Goal: Task Accomplishment & Management: Use online tool/utility

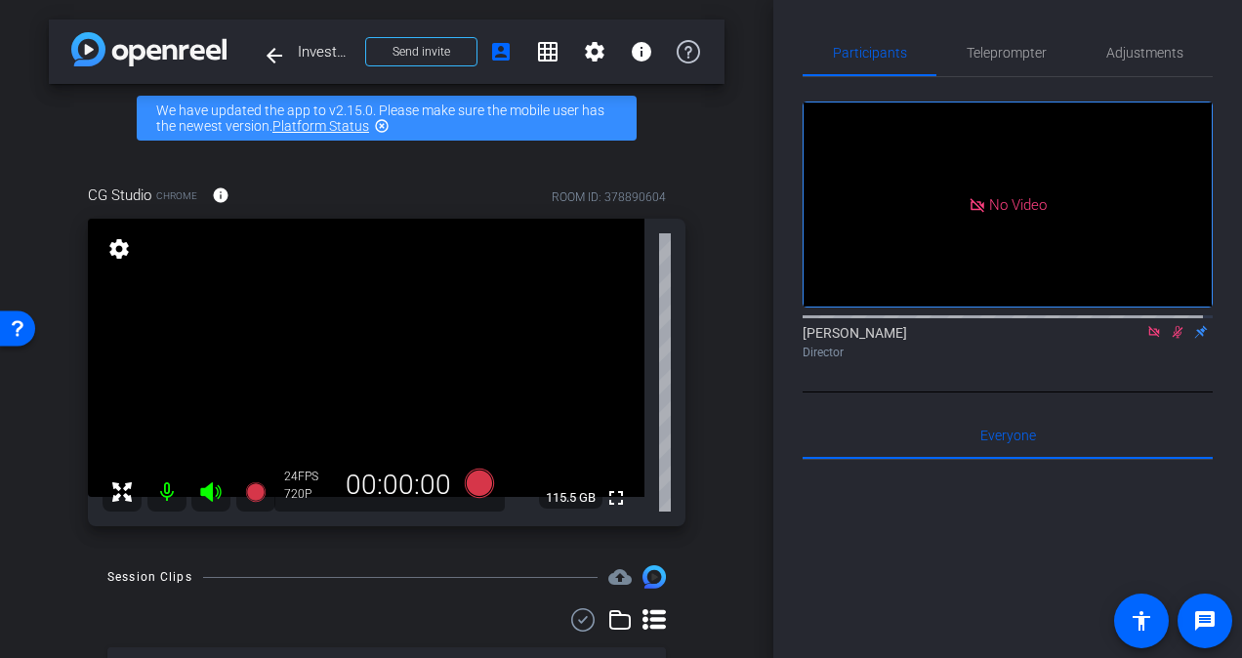
click at [1176, 323] on mat-icon at bounding box center [1177, 332] width 23 height 18
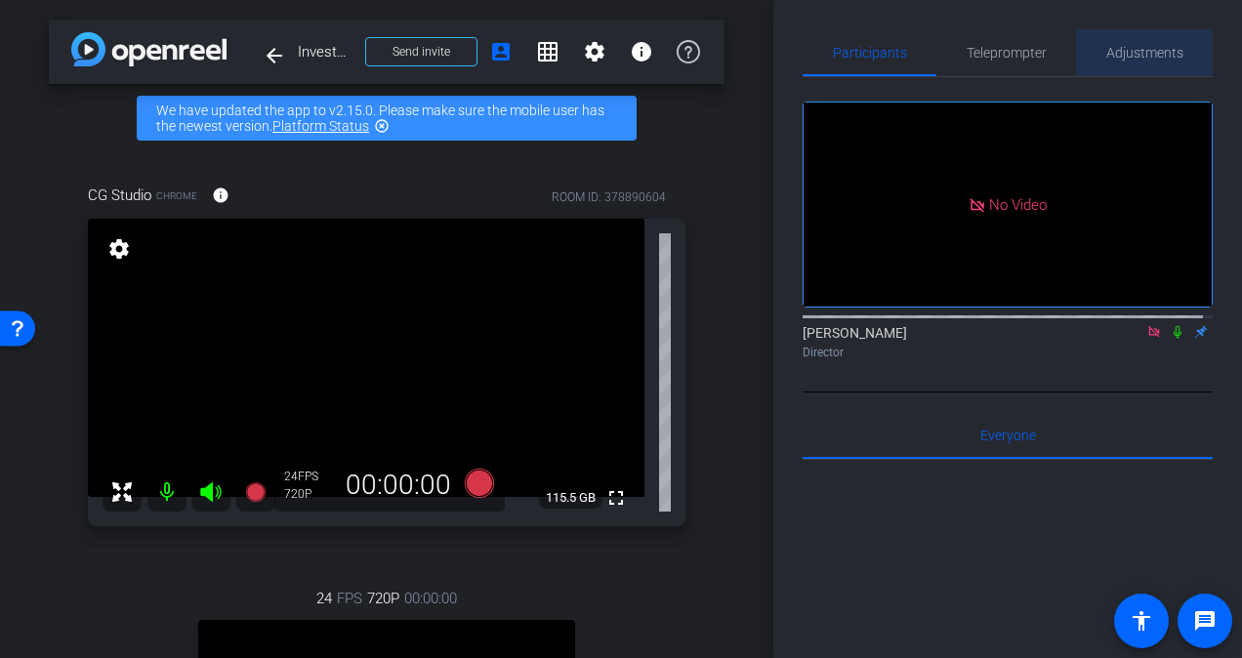
click at [1148, 53] on span "Adjustments" at bounding box center [1144, 53] width 77 height 14
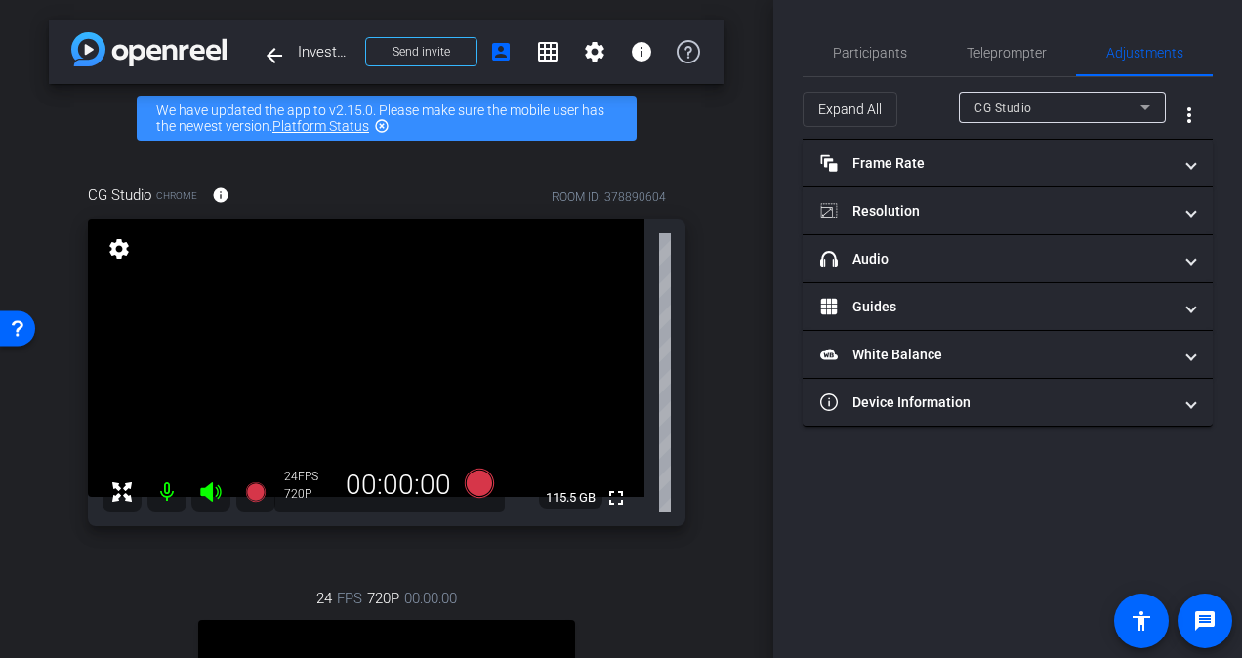
click at [1147, 105] on icon at bounding box center [1146, 107] width 10 height 5
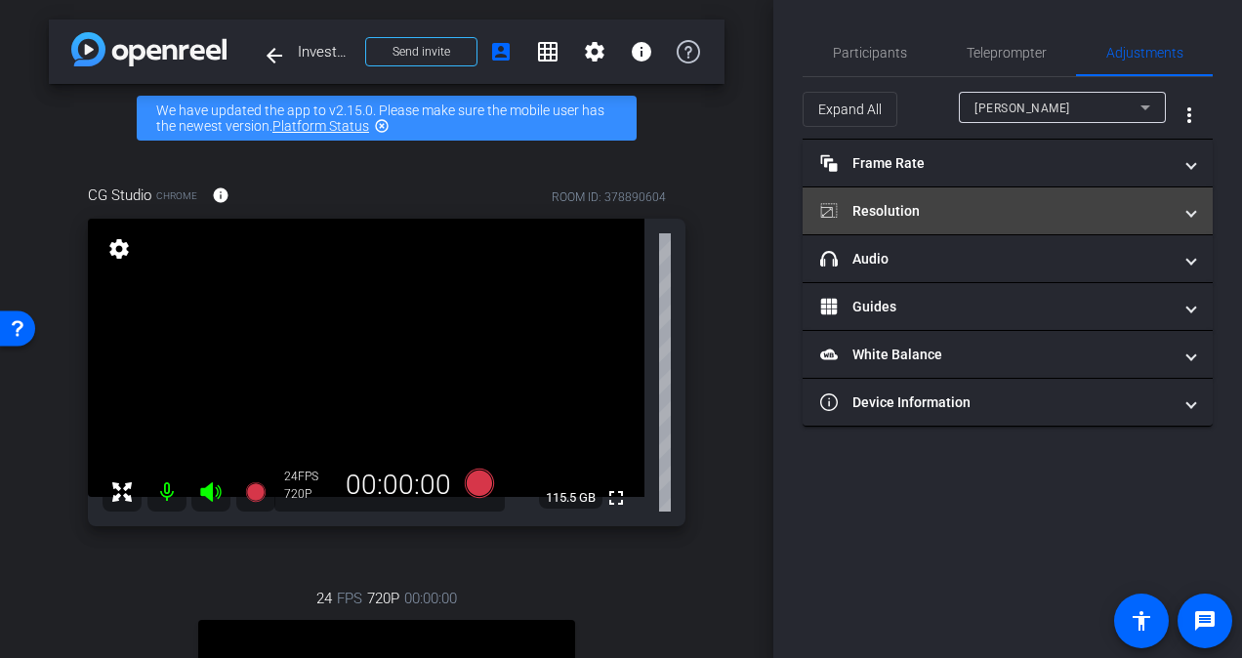
click at [1172, 226] on mat-expansion-panel-header "Resolution" at bounding box center [1008, 210] width 410 height 47
click at [1035, 208] on mat-panel-title "Resolution" at bounding box center [996, 211] width 352 height 21
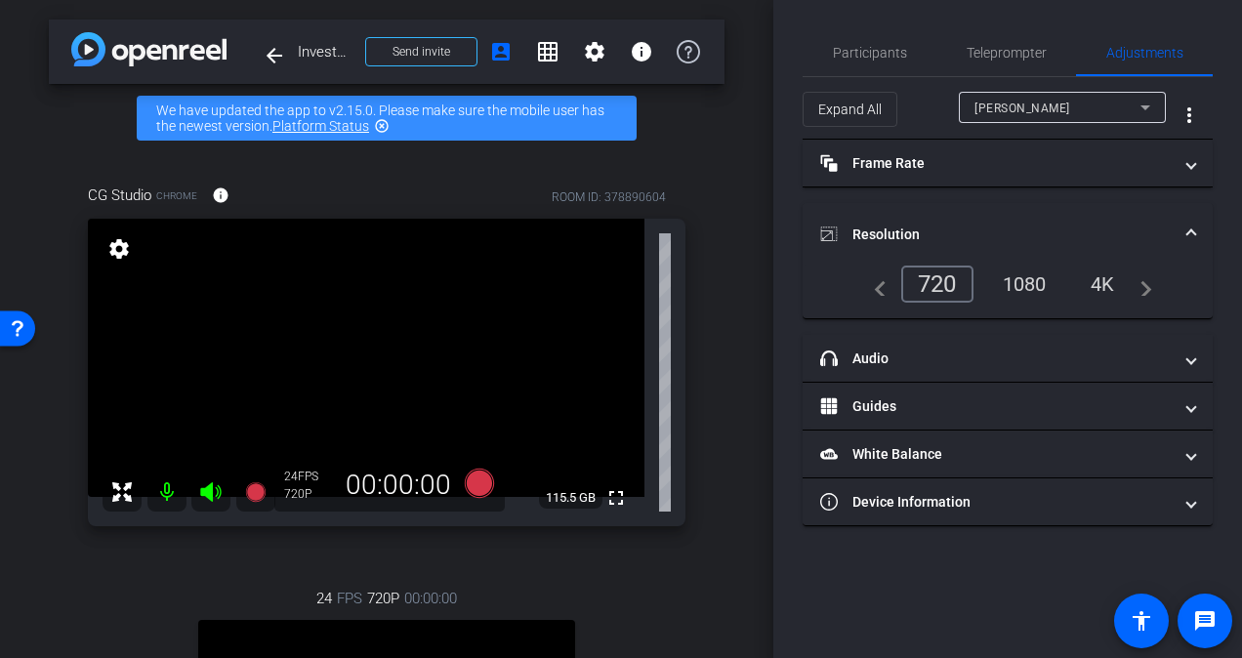
click at [1100, 286] on div "4K" at bounding box center [1103, 284] width 54 height 33
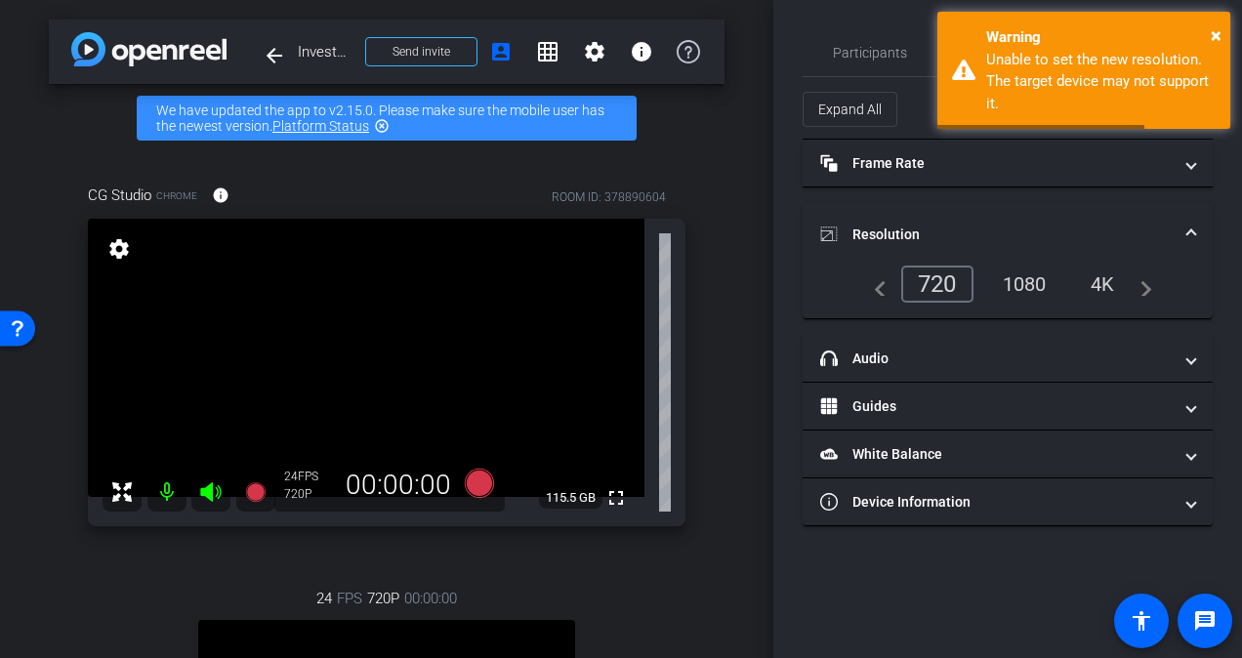
click at [1031, 273] on div "1080" at bounding box center [1024, 284] width 73 height 33
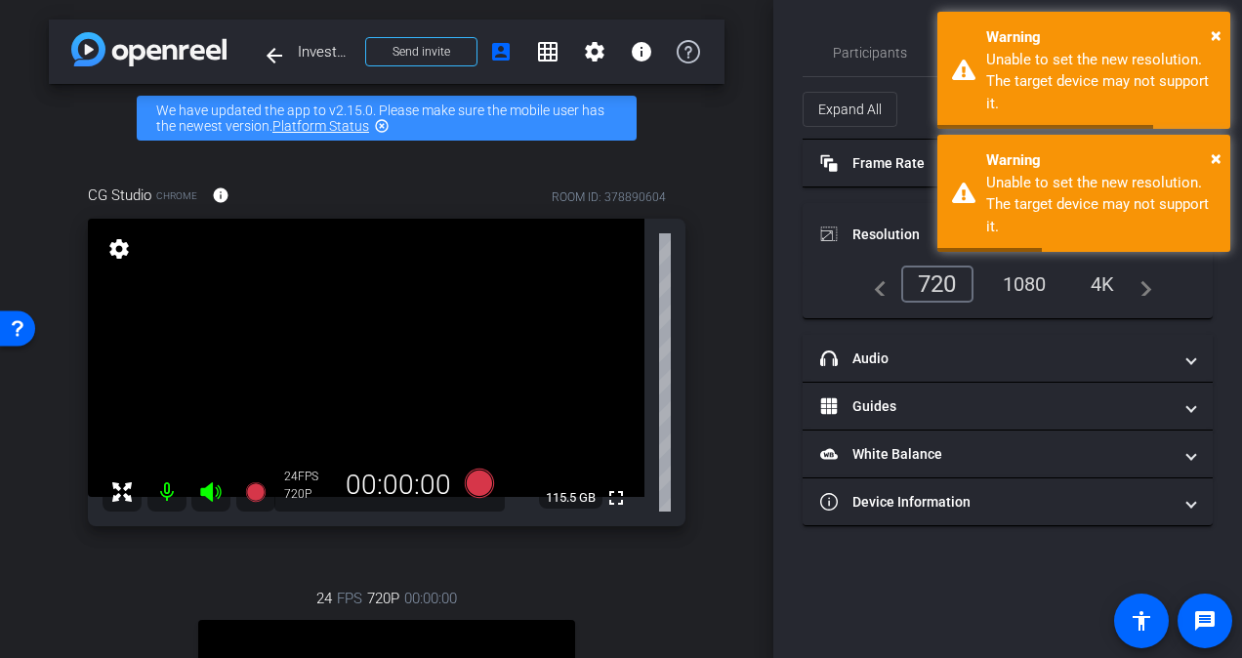
click at [1041, 285] on div "1080" at bounding box center [1024, 284] width 73 height 33
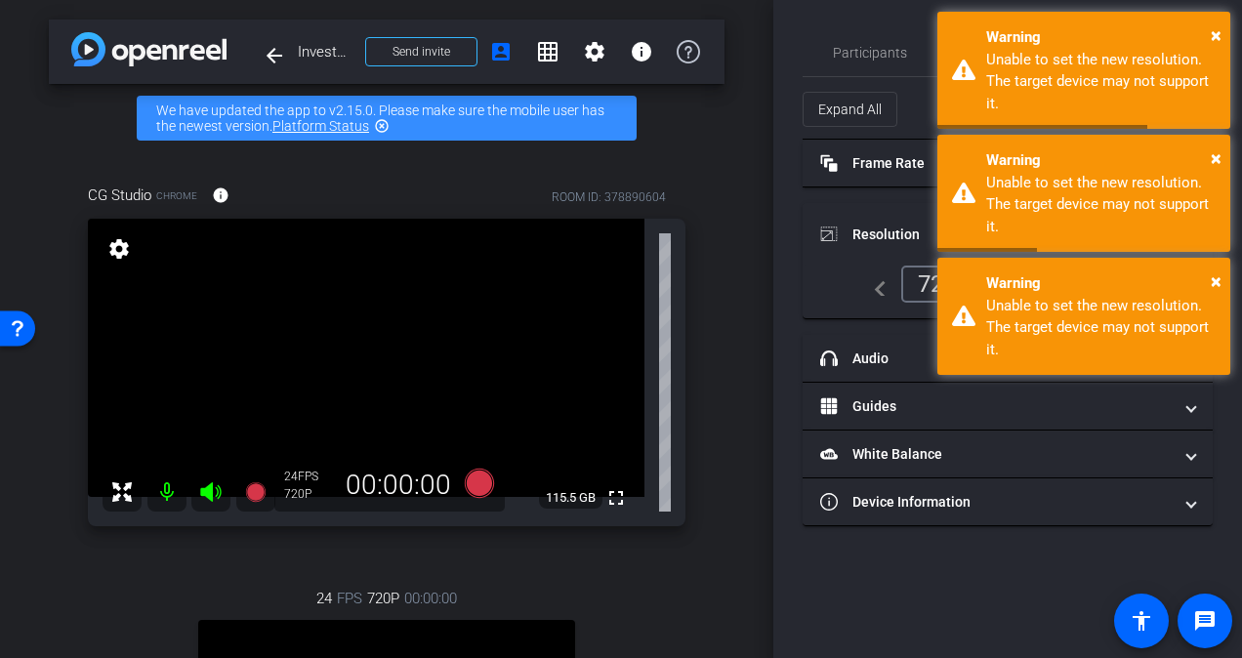
click at [1229, 278] on div "Participants Teleprompter Adjustments [PERSON_NAME] Director Everyone 0 Mark al…" at bounding box center [1007, 329] width 469 height 658
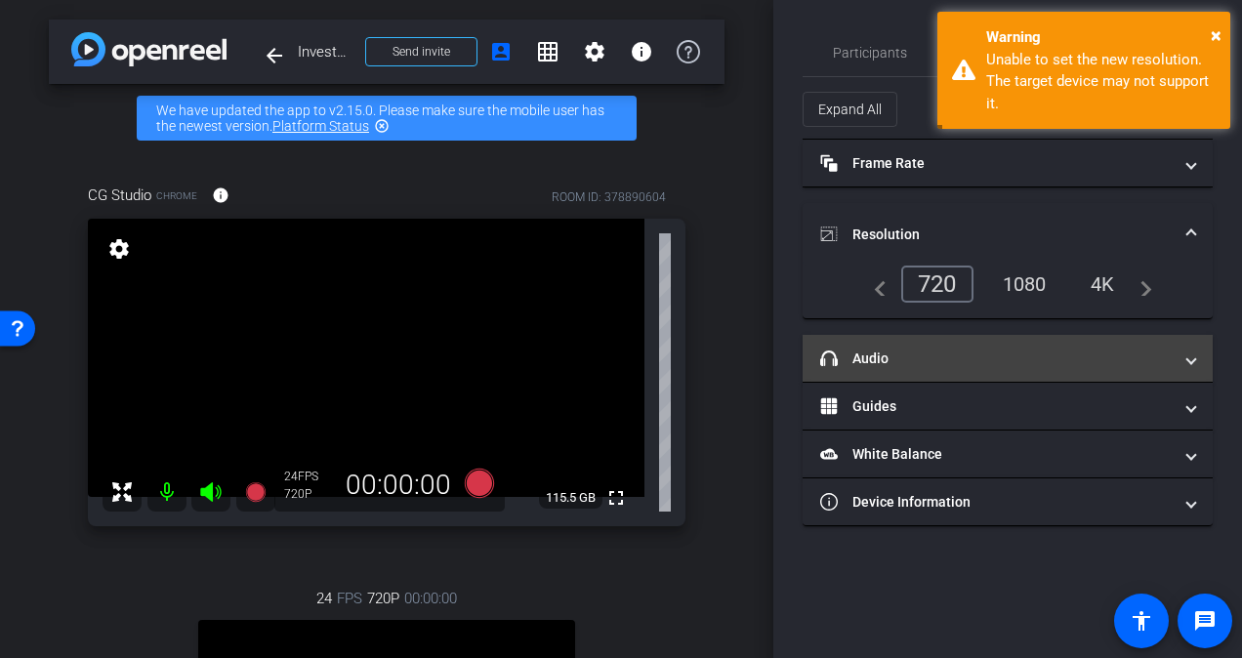
click at [1068, 367] on mat-panel-title "headphone icon Audio" at bounding box center [996, 359] width 352 height 21
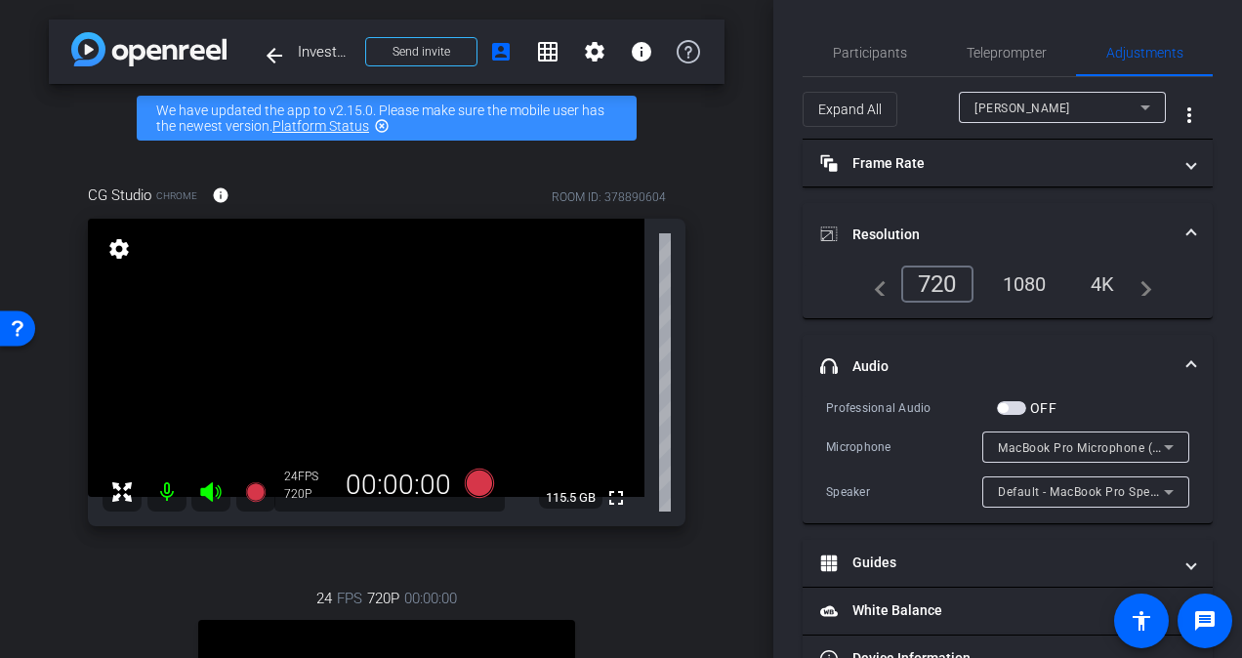
scroll to position [51, 0]
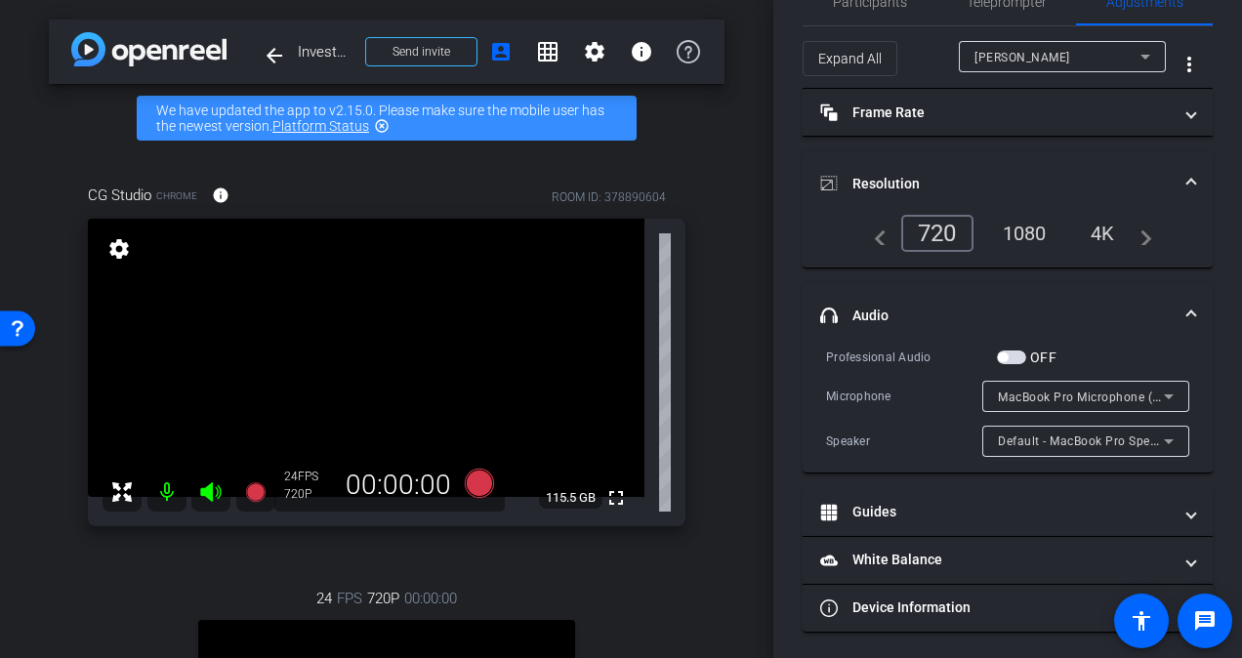
click at [1170, 403] on icon at bounding box center [1168, 396] width 23 height 23
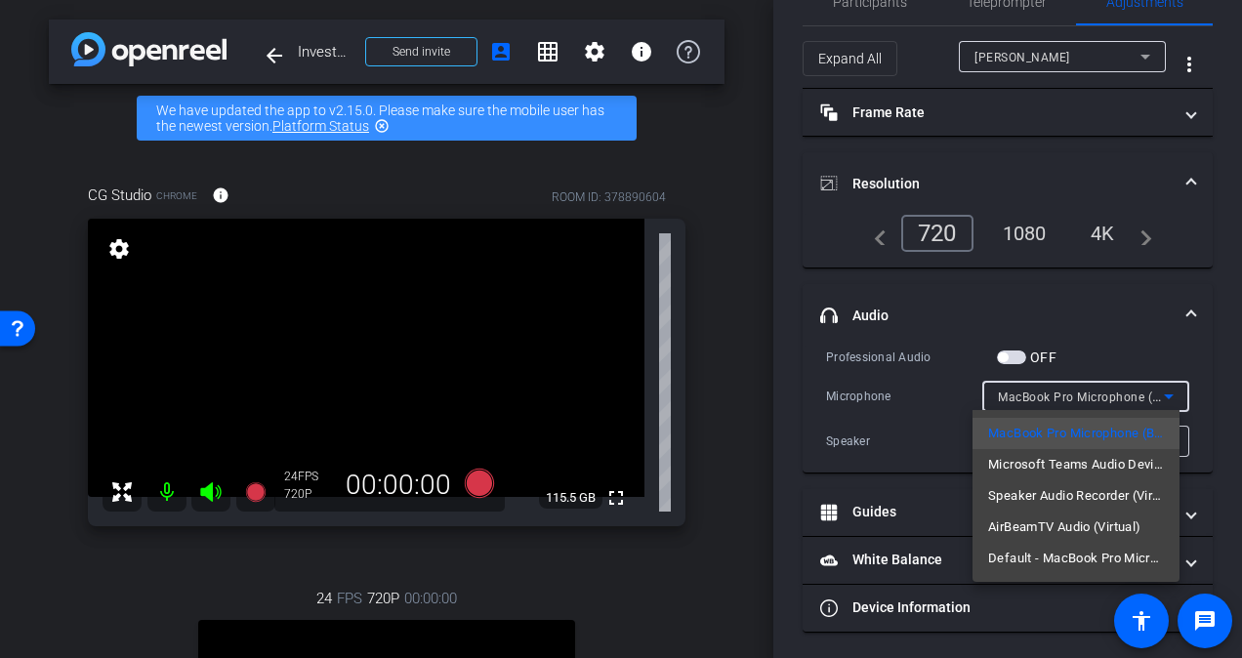
click at [1166, 408] on div at bounding box center [621, 329] width 1242 height 658
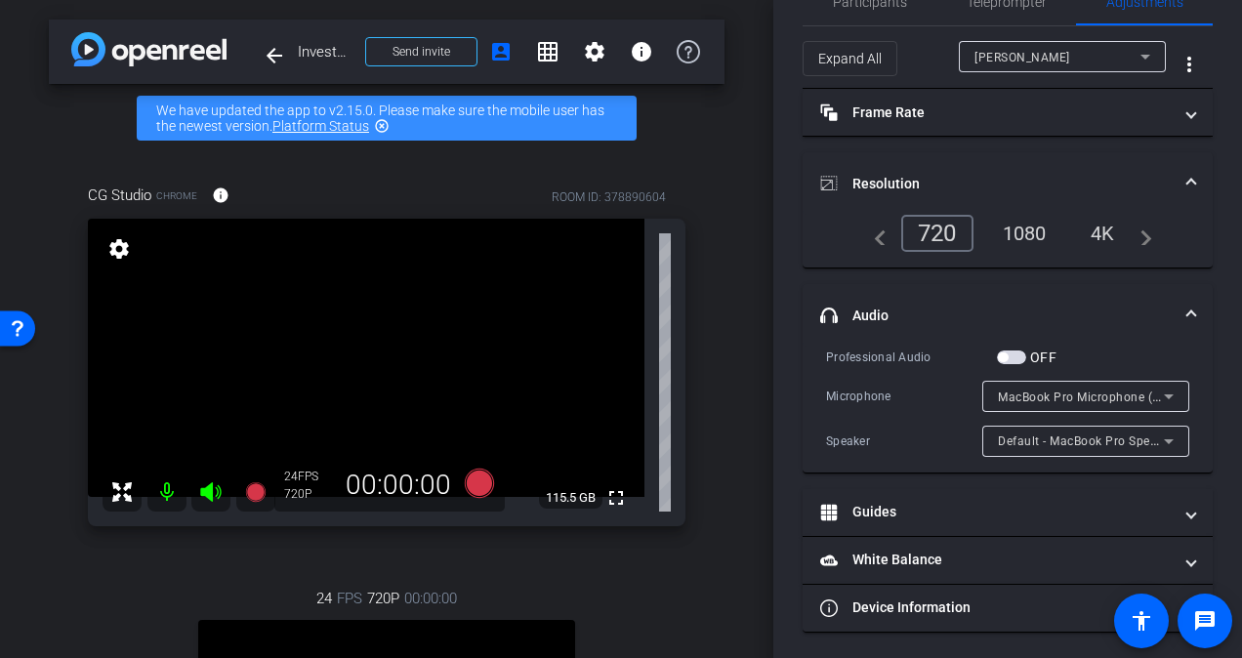
click at [1167, 394] on icon at bounding box center [1168, 396] width 23 height 23
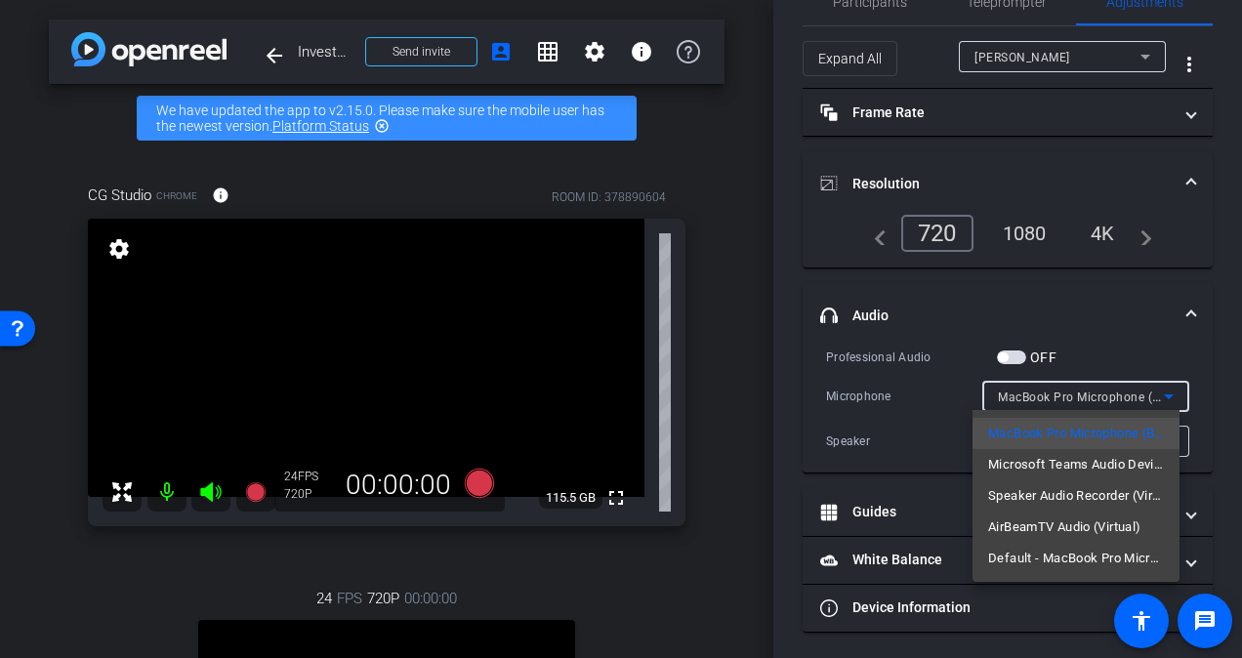
click at [1167, 393] on div at bounding box center [621, 329] width 1242 height 658
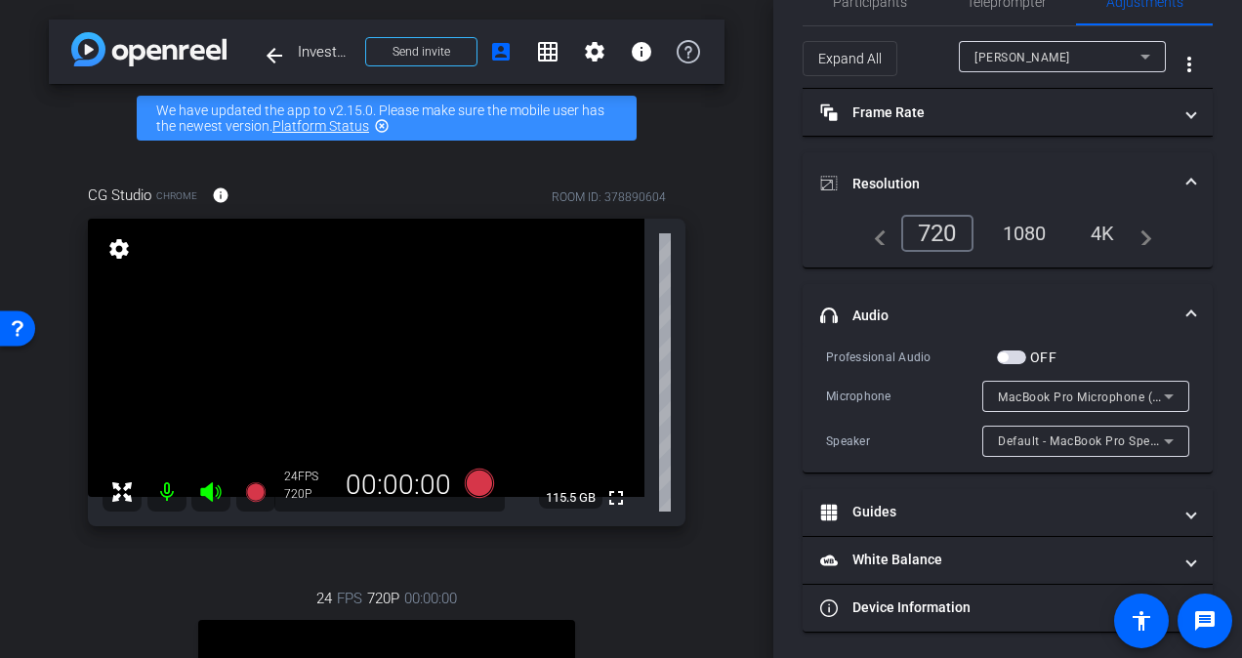
click at [1010, 351] on span "button" at bounding box center [1011, 358] width 29 height 14
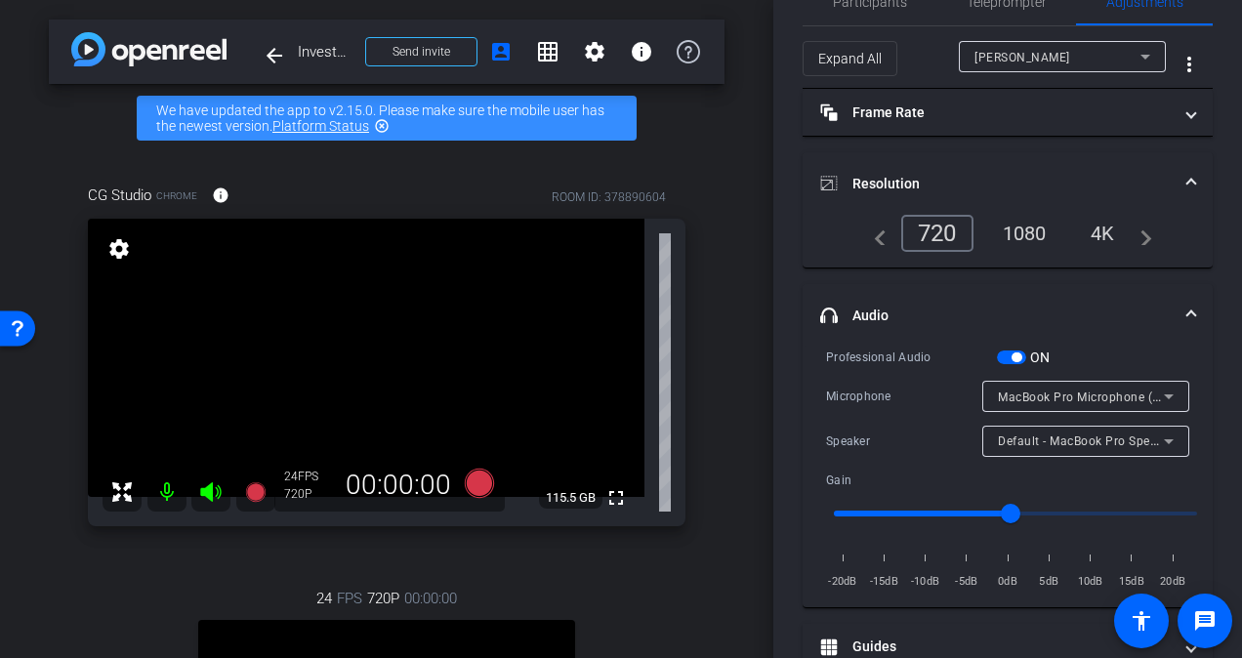
click at [1020, 358] on span "button" at bounding box center [1017, 358] width 10 height 10
type input "0.7"
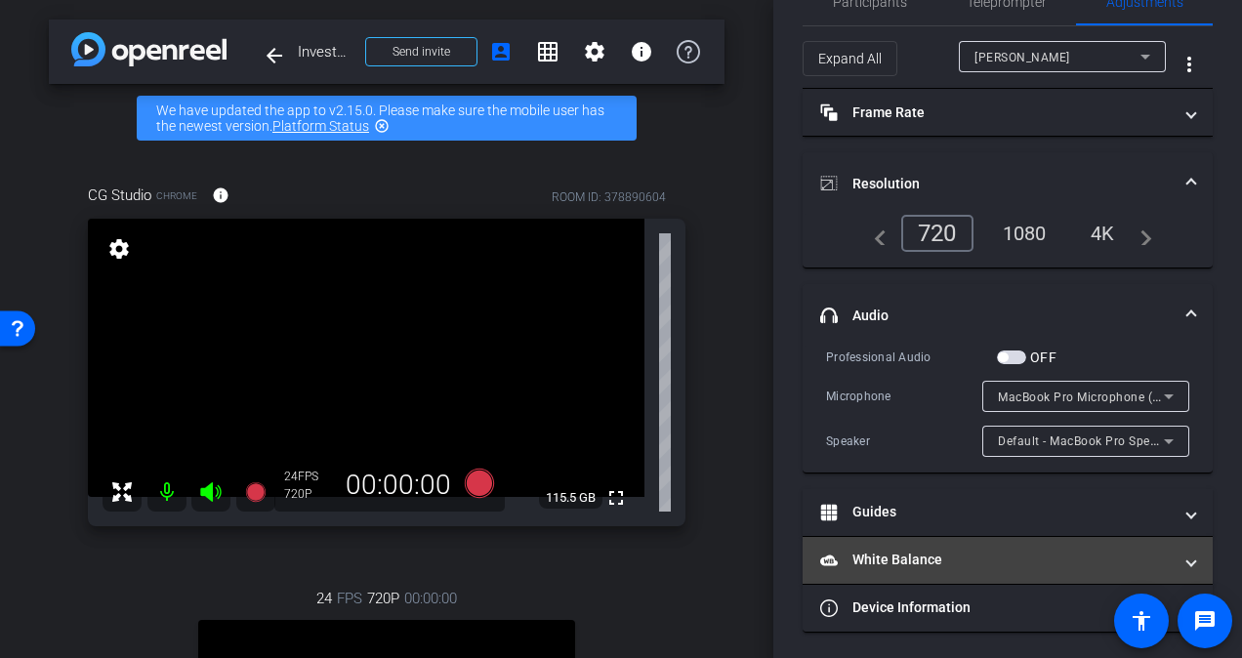
click at [1187, 552] on span at bounding box center [1191, 560] width 8 height 21
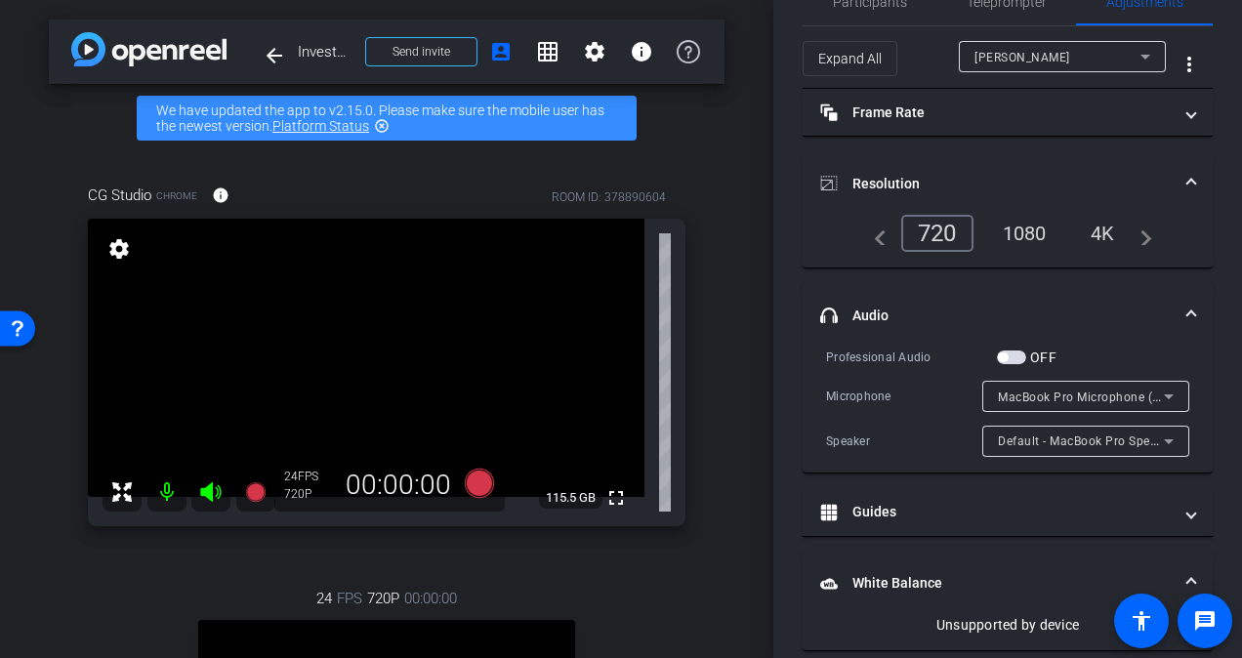
scroll to position [133, 0]
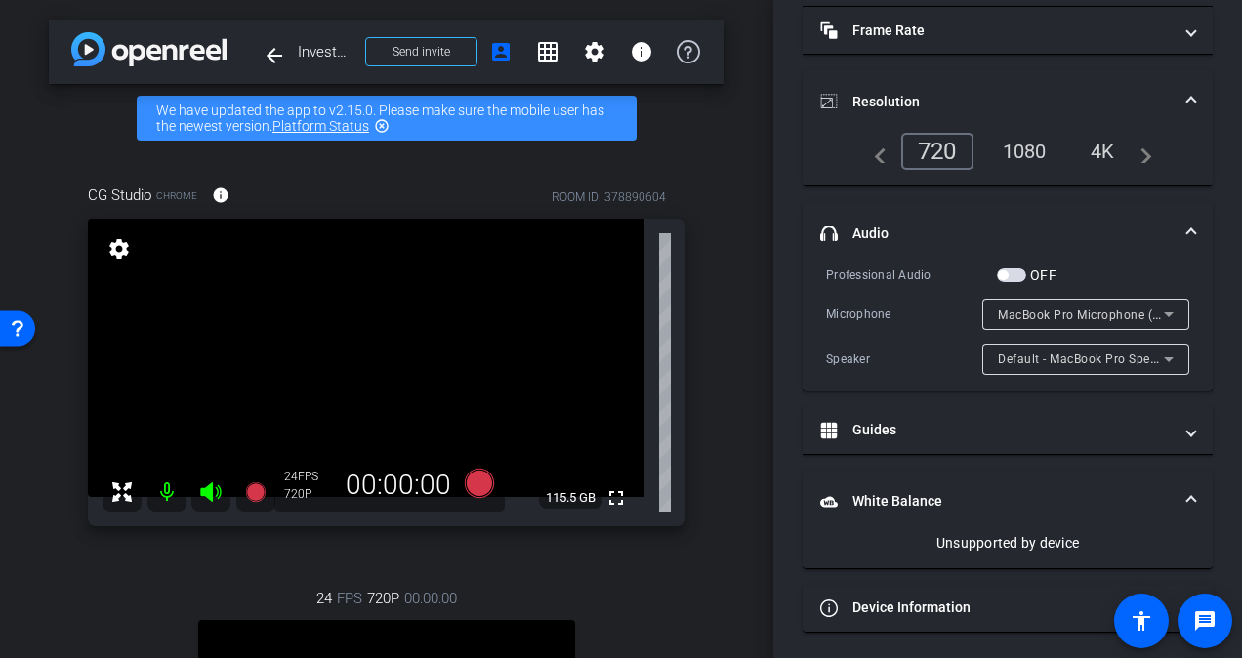
click at [470, 477] on icon at bounding box center [479, 483] width 29 height 29
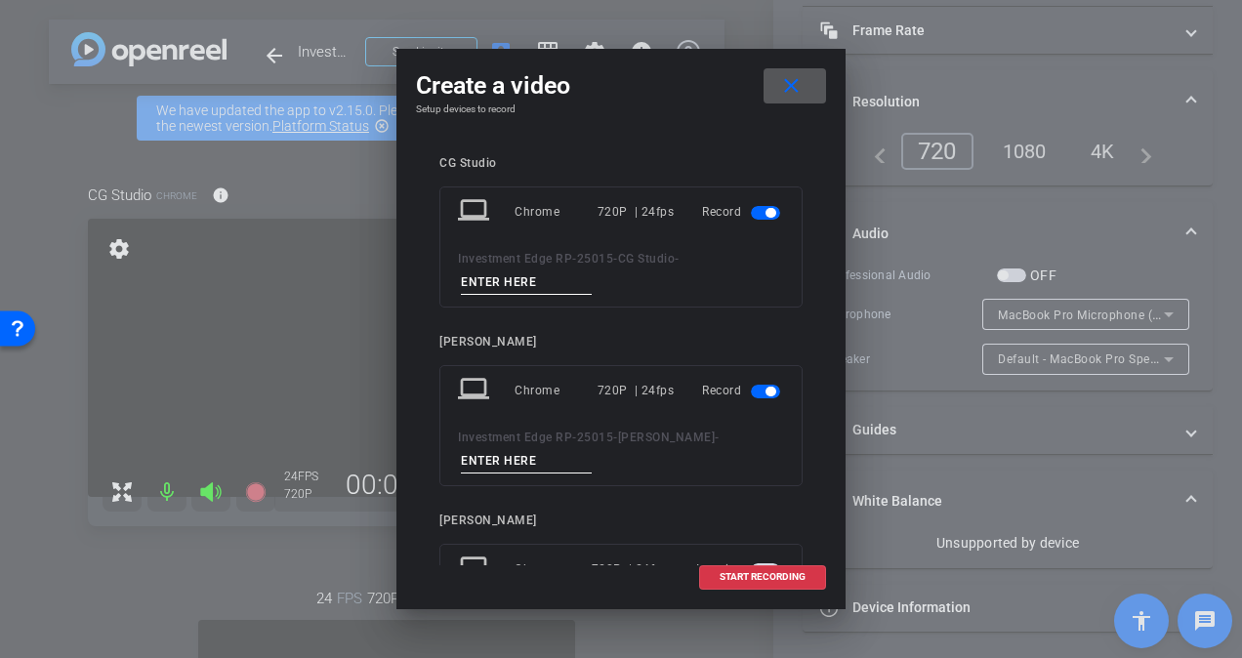
click at [514, 289] on input at bounding box center [526, 282] width 131 height 24
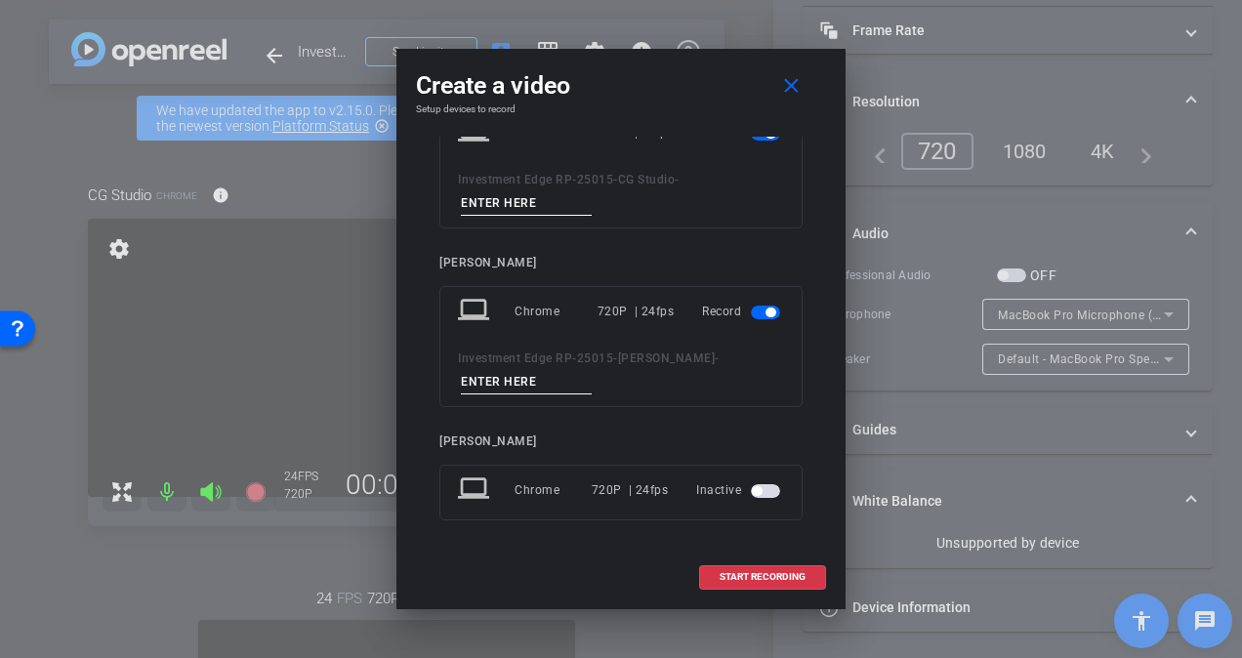
scroll to position [0, 0]
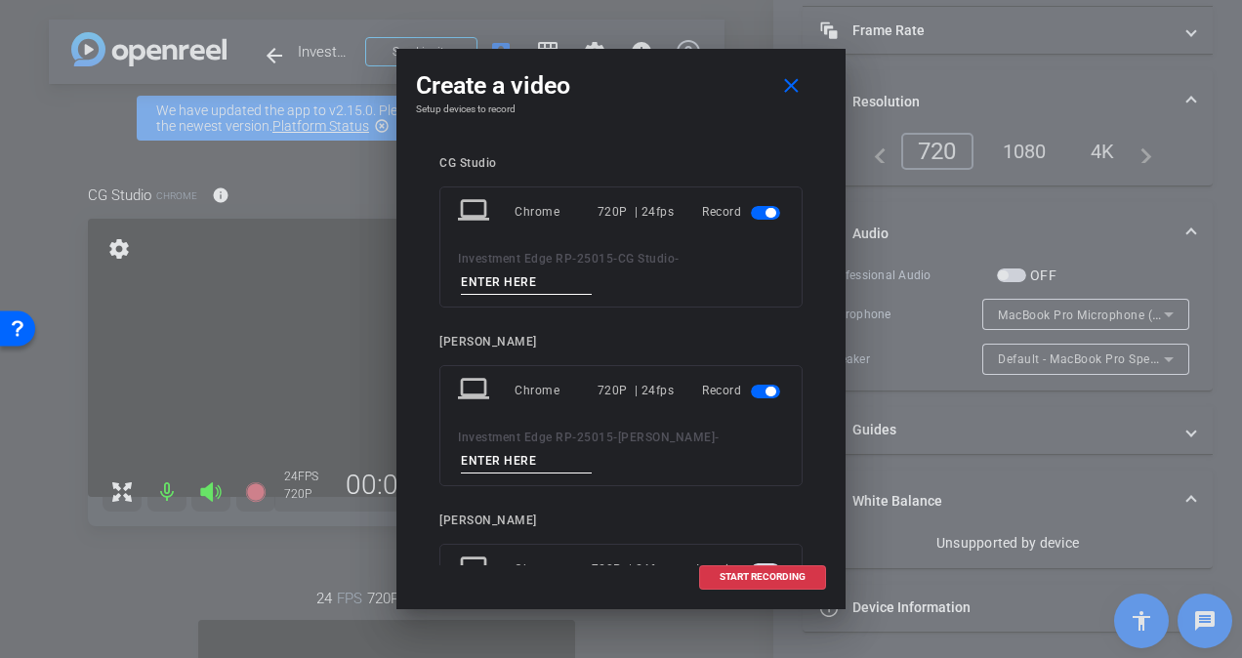
click at [559, 283] on input at bounding box center [526, 282] width 131 height 24
type input "taje 1"
click at [507, 461] on input at bounding box center [526, 461] width 131 height 24
click at [467, 457] on input "t" at bounding box center [526, 461] width 131 height 24
type input "take 1"
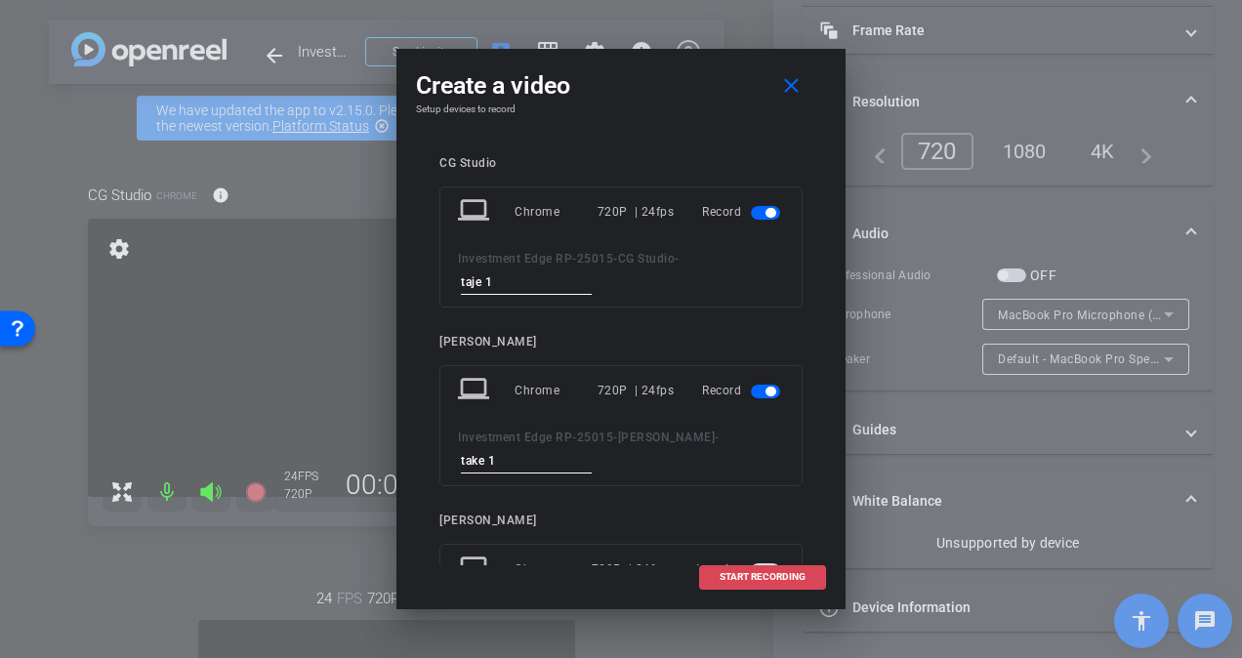
click at [723, 570] on span at bounding box center [762, 577] width 125 height 47
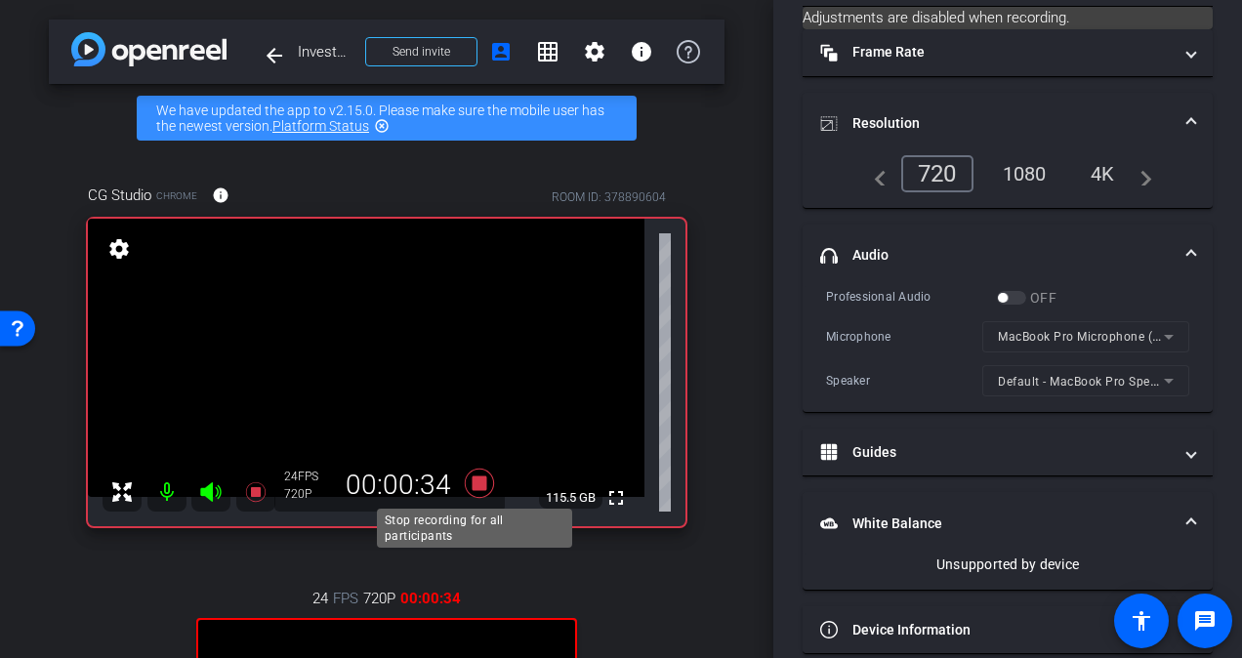
click at [476, 478] on icon at bounding box center [479, 483] width 29 height 29
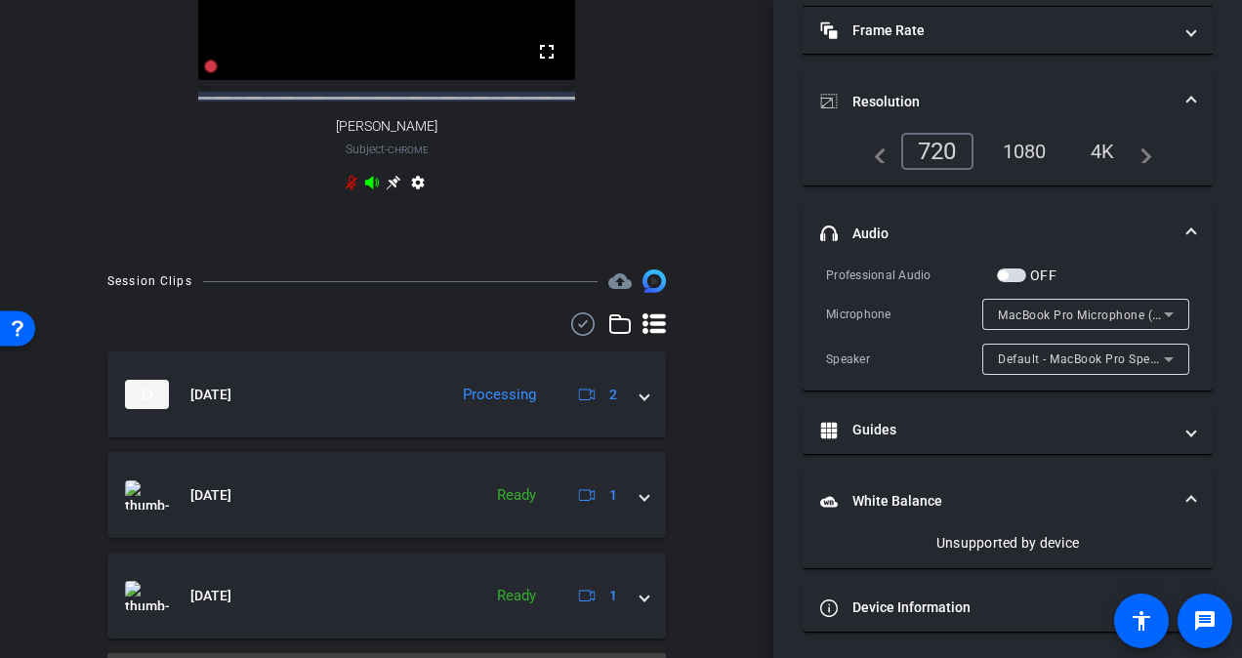
scroll to position [733, 0]
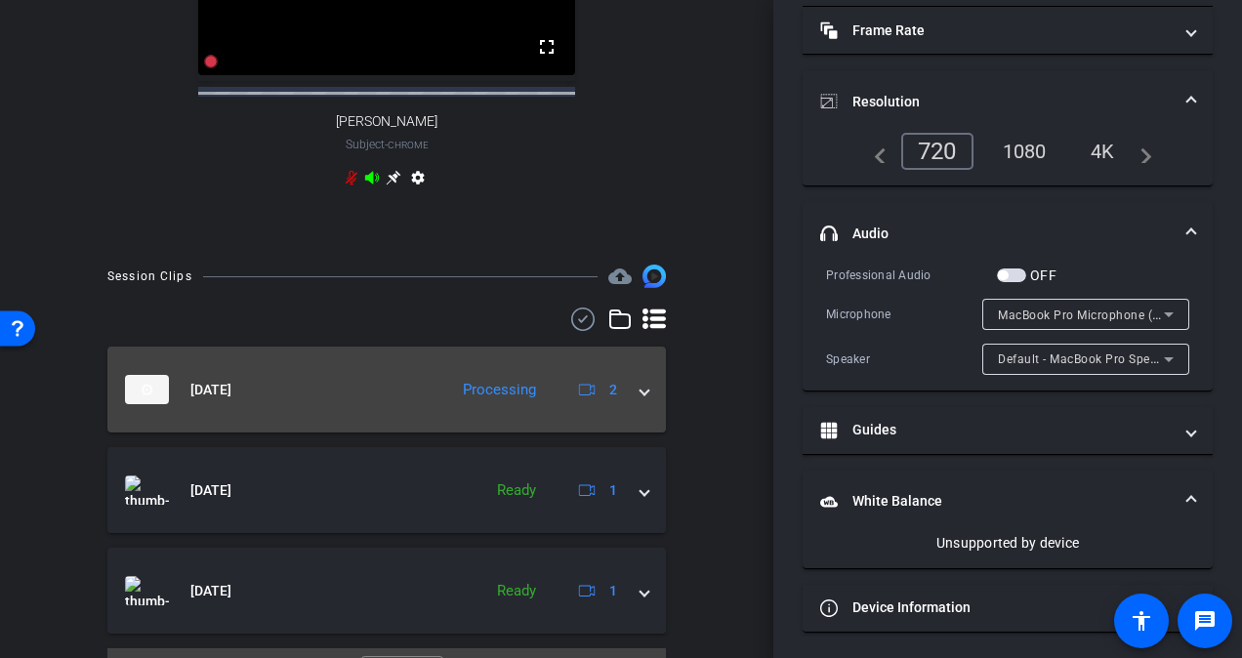
click at [641, 400] on span at bounding box center [645, 390] width 8 height 21
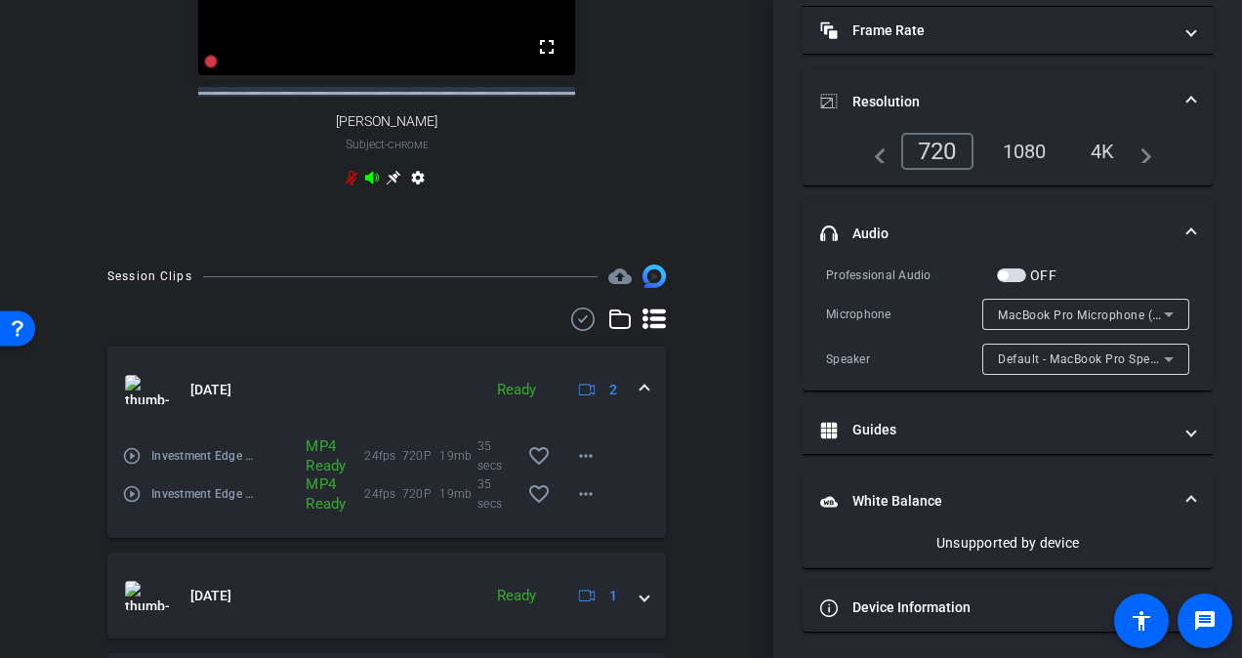
click at [641, 400] on span at bounding box center [645, 390] width 8 height 21
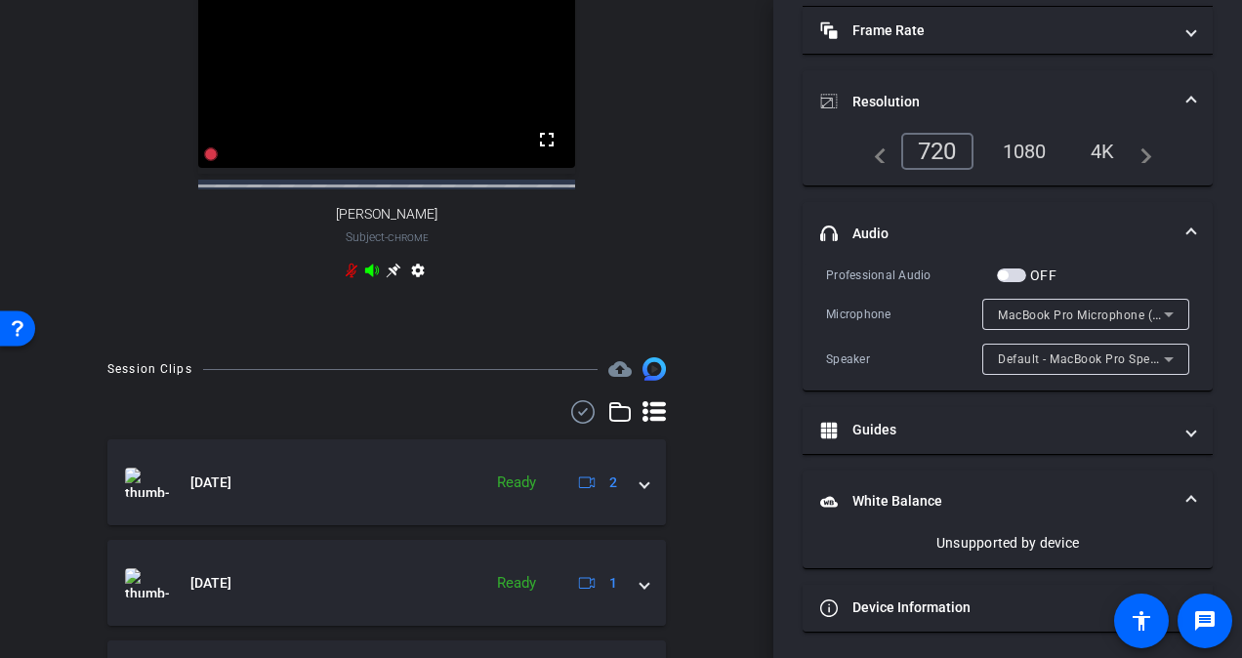
scroll to position [691, 0]
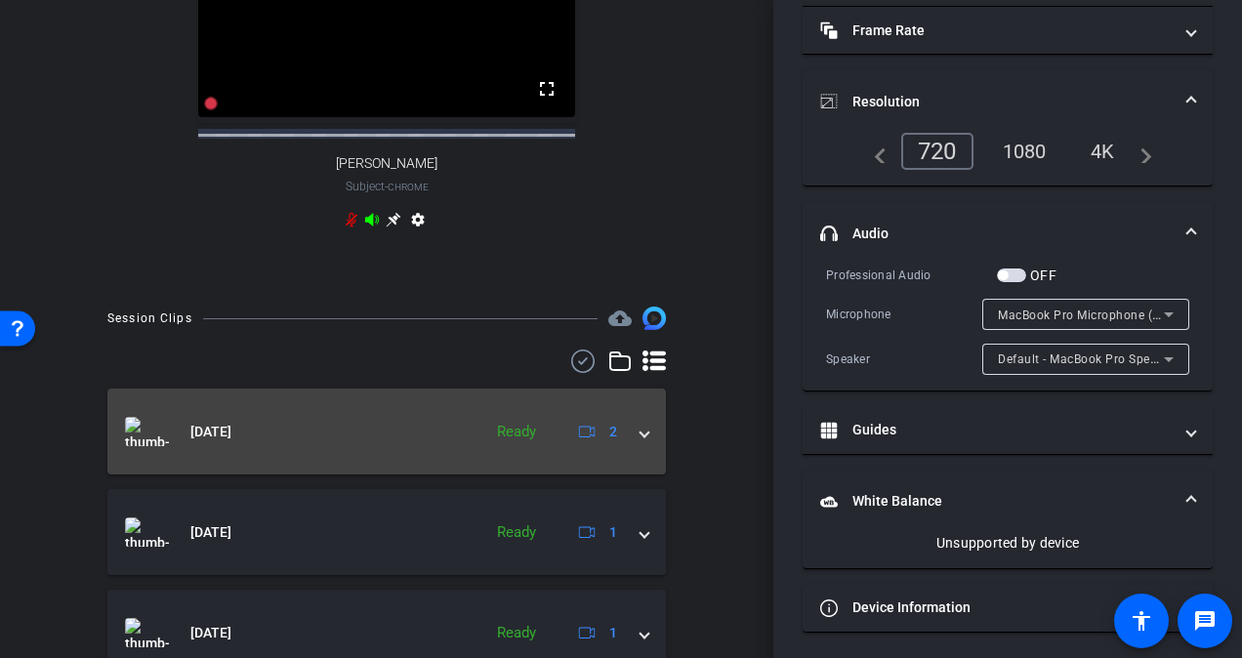
click at [628, 472] on mat-expansion-panel-header "[DATE] Ready 2" at bounding box center [386, 432] width 559 height 86
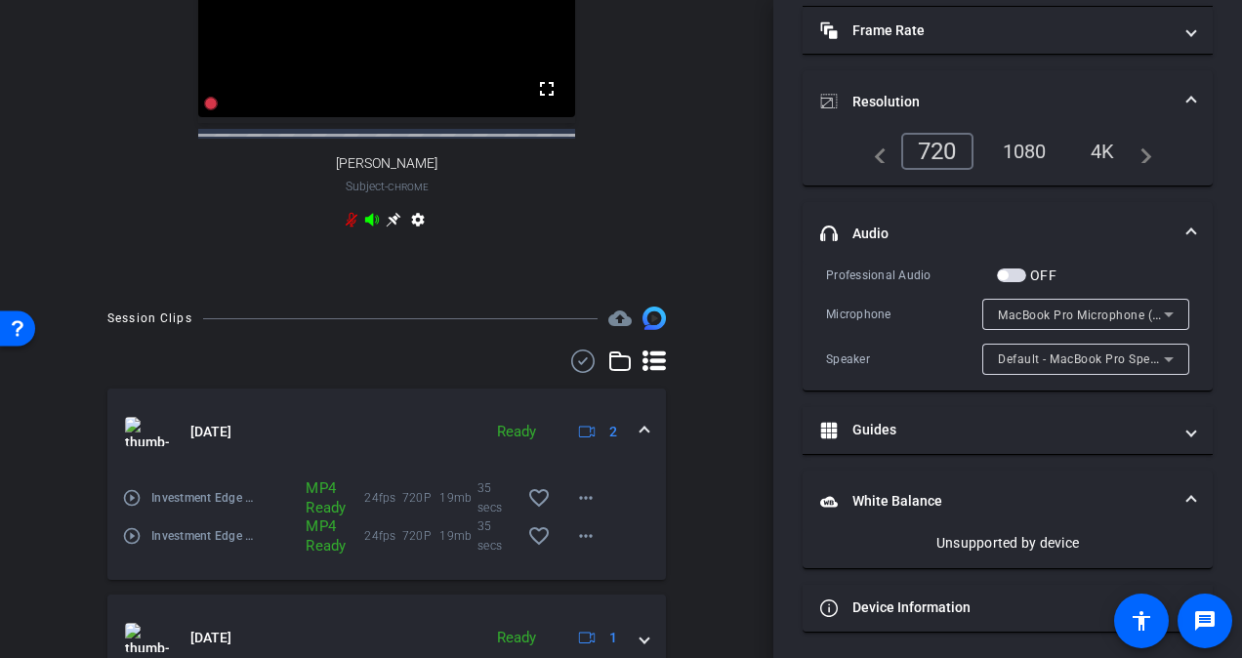
click at [131, 508] on mat-icon "play_circle_outline" at bounding box center [132, 498] width 20 height 20
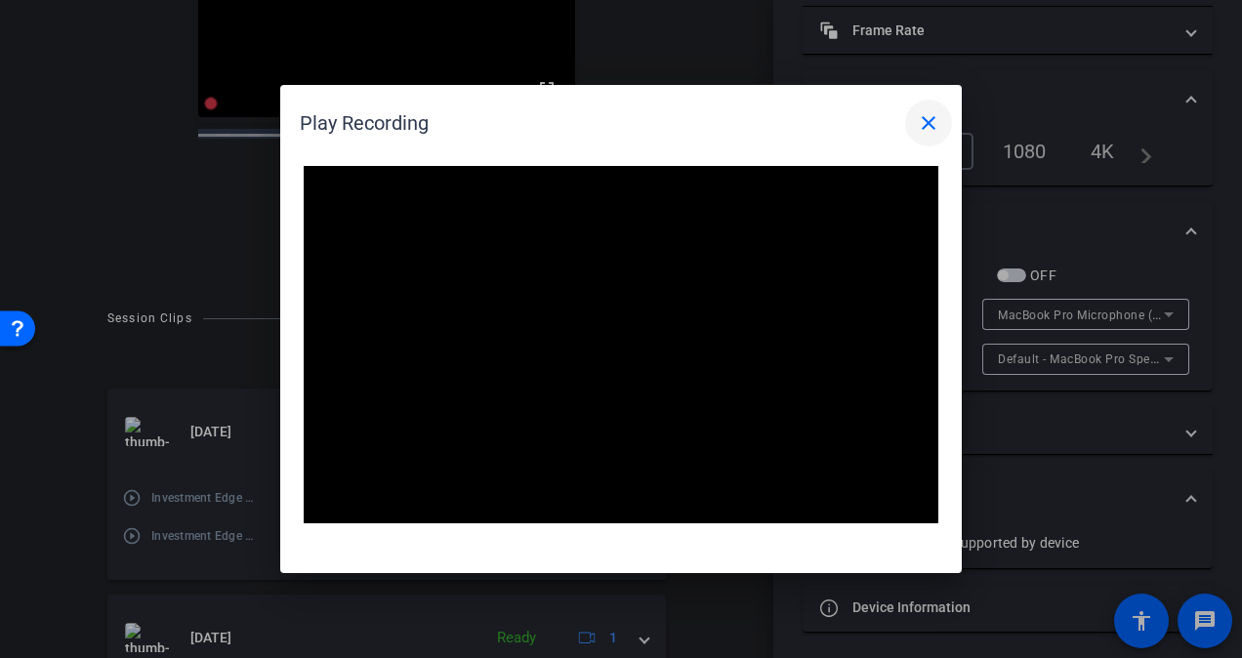
click at [918, 124] on mat-icon "close" at bounding box center [928, 122] width 23 height 23
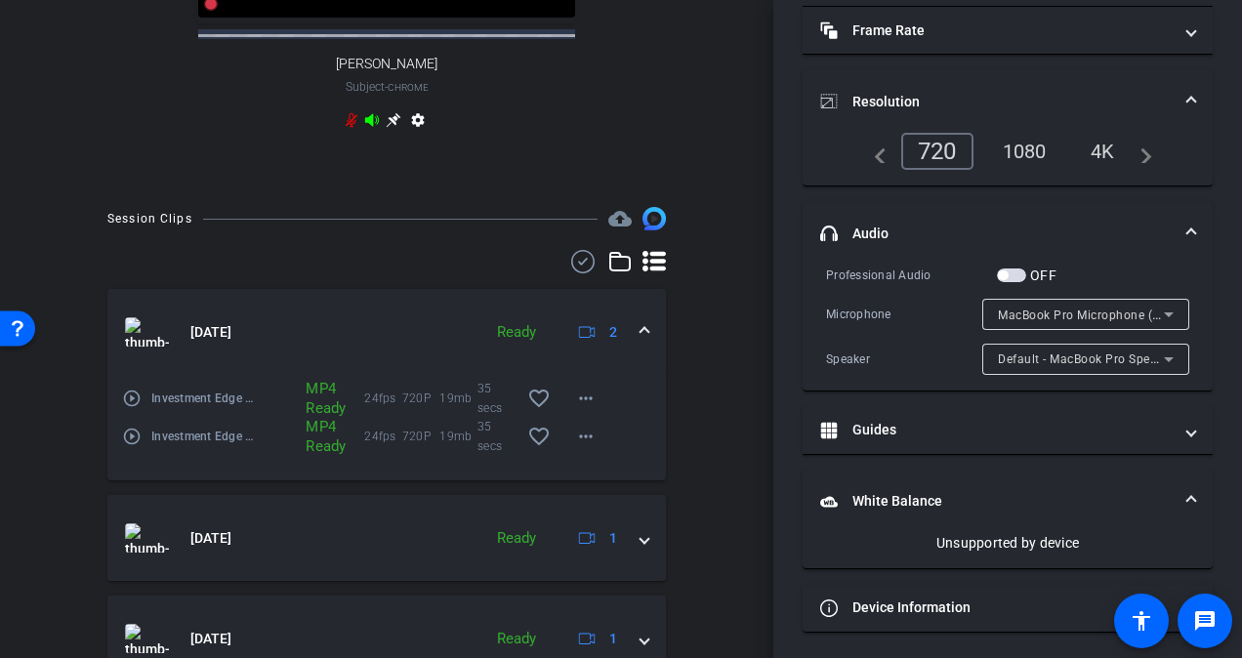
scroll to position [900, 0]
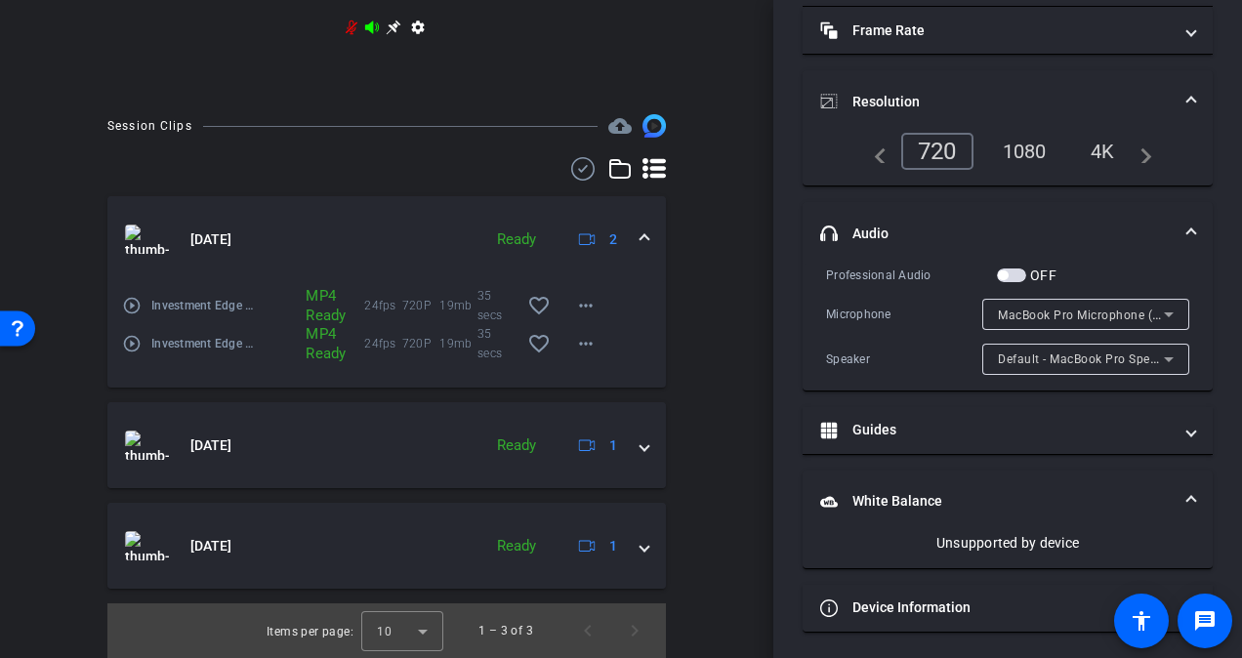
click at [135, 348] on mat-icon "play_circle_outline" at bounding box center [132, 344] width 20 height 20
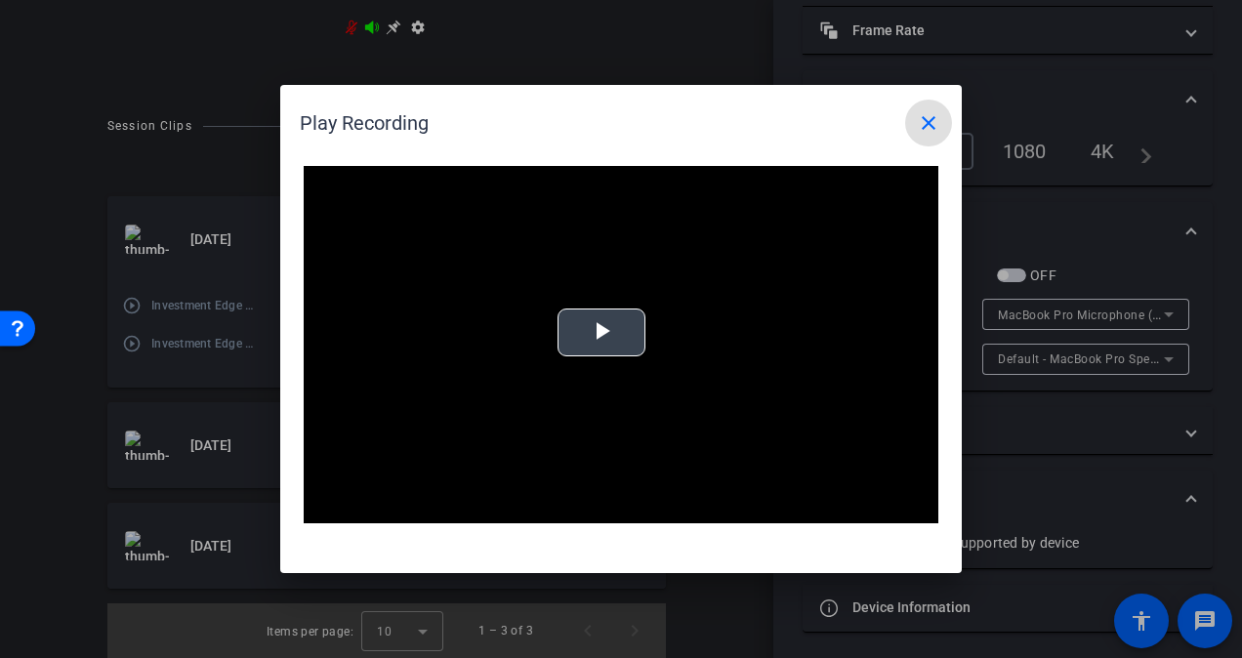
click at [602, 333] on span "Video Player" at bounding box center [602, 333] width 0 height 0
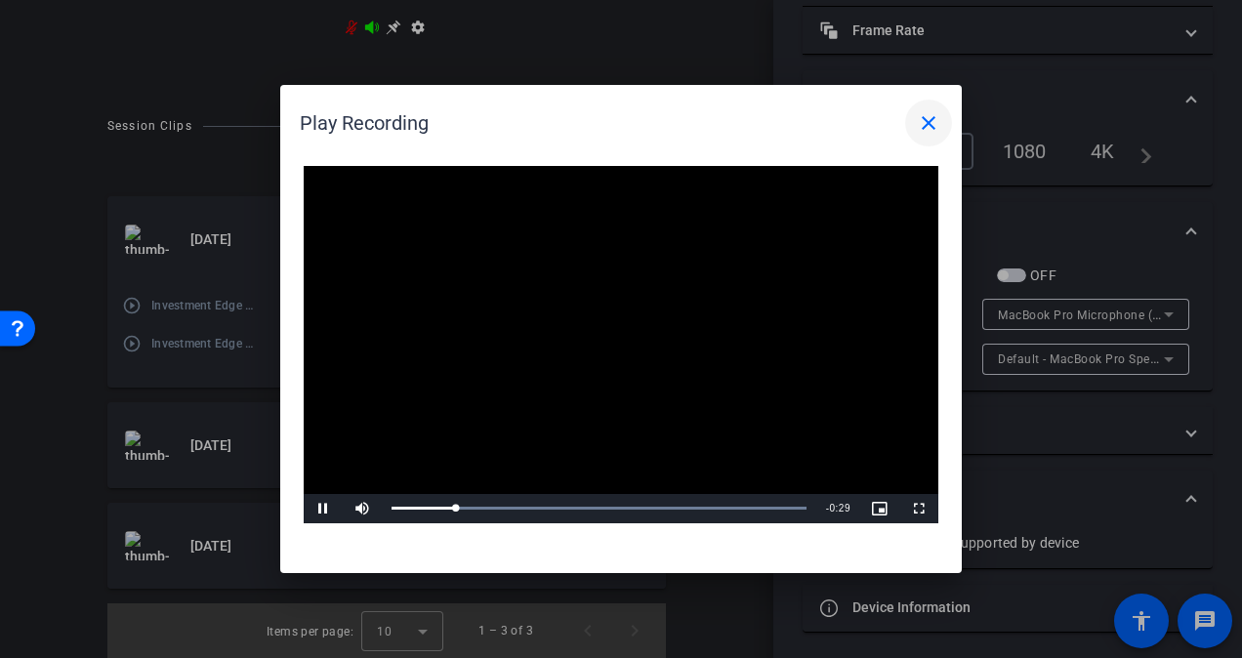
click at [926, 131] on mat-icon "close" at bounding box center [928, 122] width 23 height 23
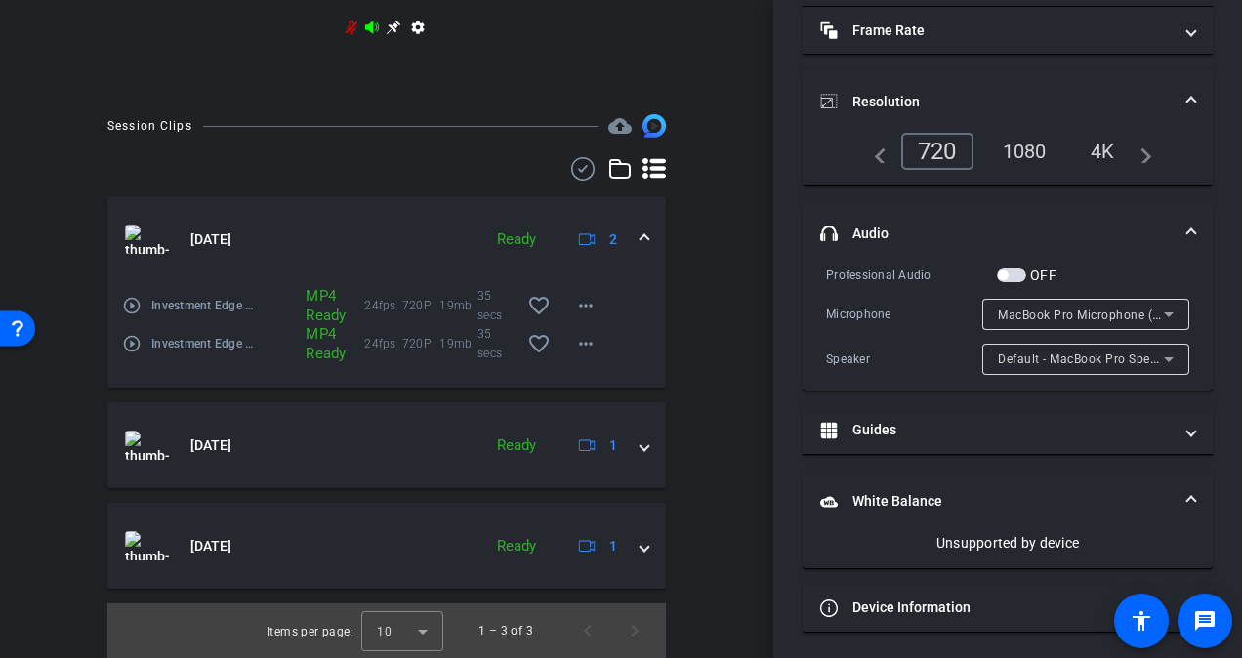
click at [641, 233] on span at bounding box center [645, 239] width 8 height 21
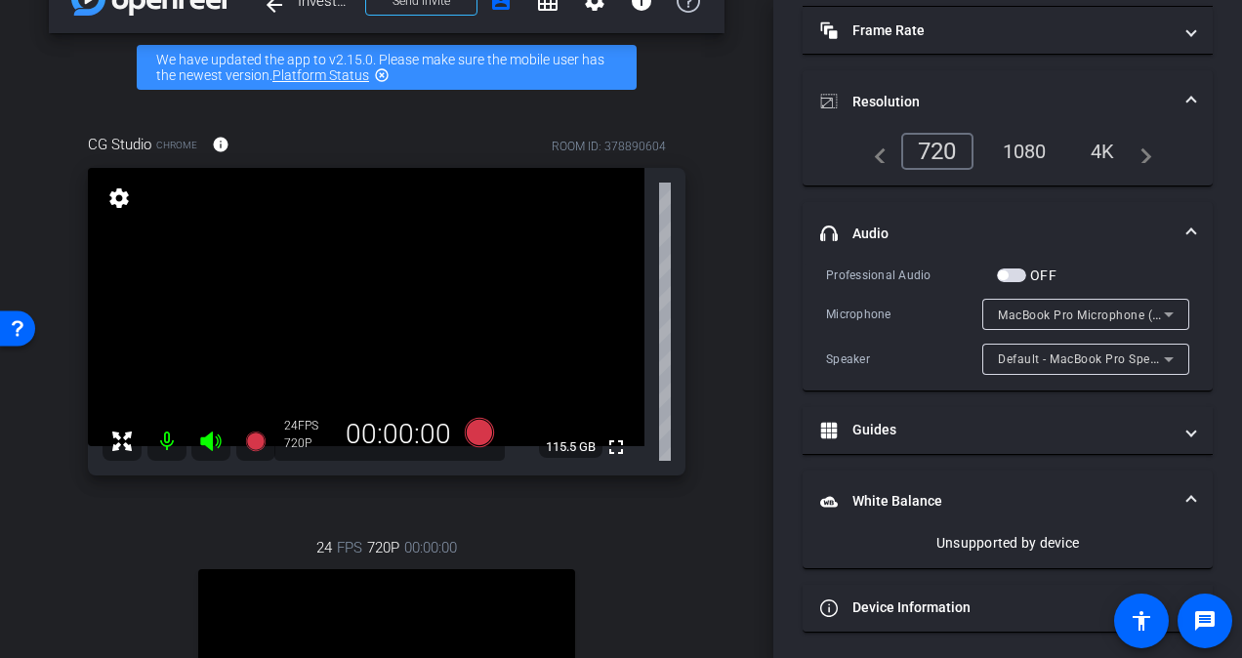
scroll to position [0, 0]
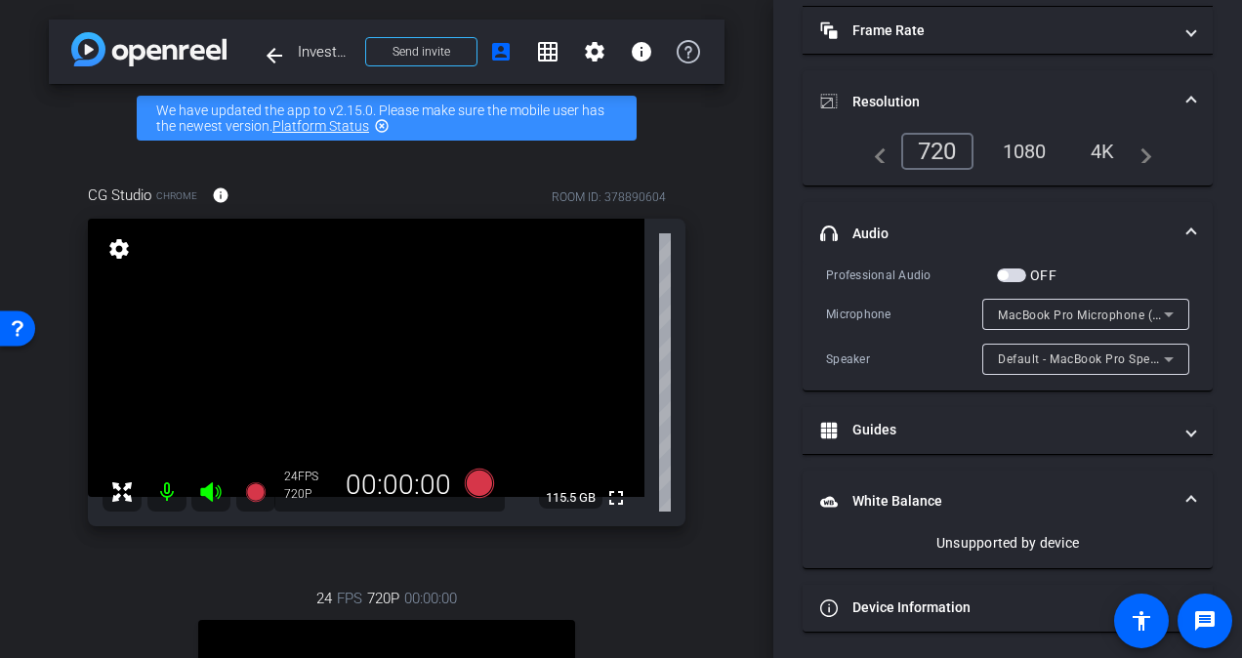
click at [214, 496] on icon at bounding box center [210, 491] width 23 height 23
click at [699, 512] on div "CG Studio Chrome info ROOM ID: 378890604 fullscreen settings 115.5 GB 24 FPS 72…" at bounding box center [387, 565] width 676 height 826
